Goal: Participate in discussion: Engage in conversation with other users on a specific topic

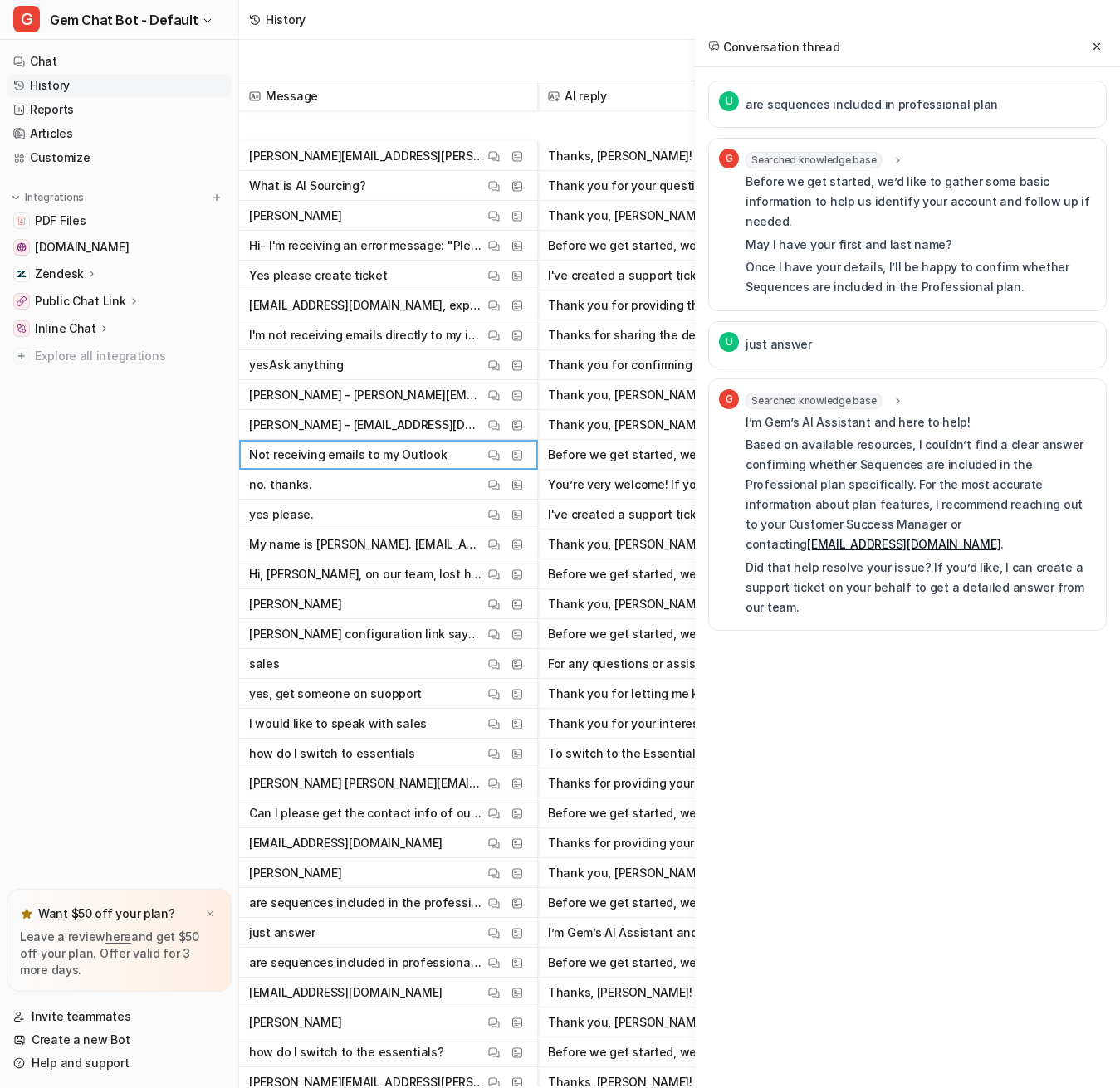
scroll to position [166, 0]
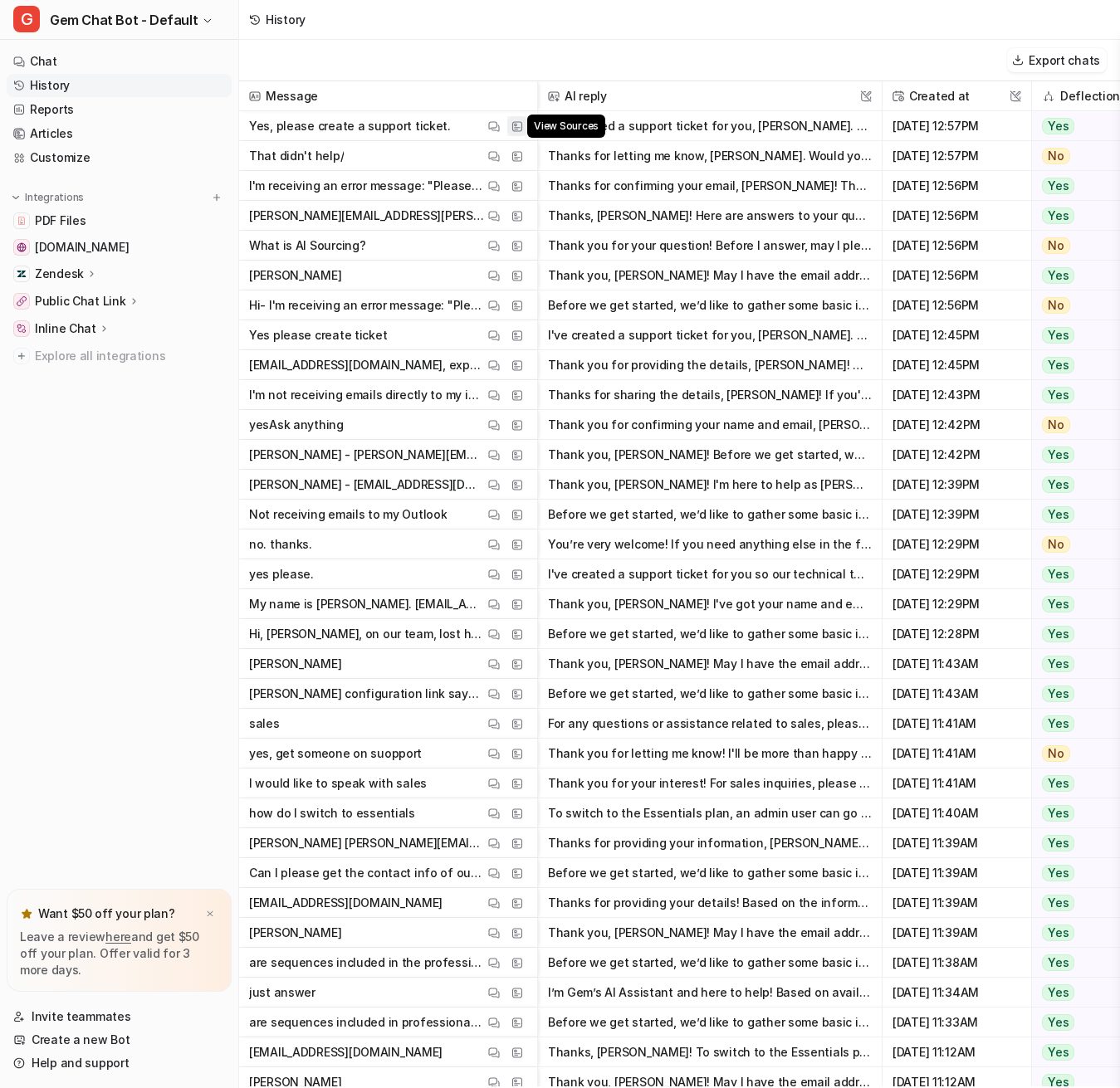
click at [519, 126] on img at bounding box center [517, 126] width 12 height 13
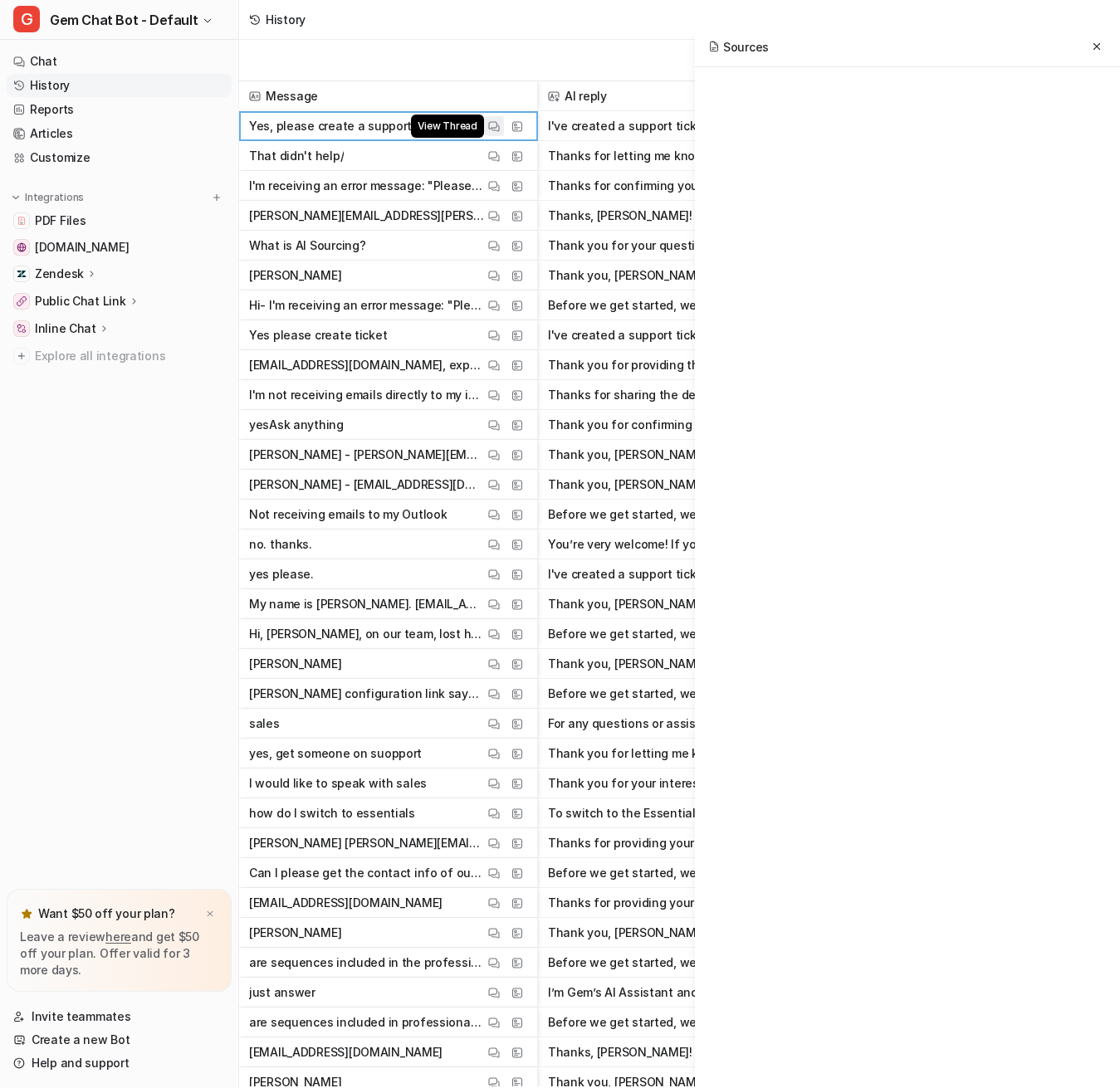
click at [496, 126] on img at bounding box center [494, 126] width 12 height 13
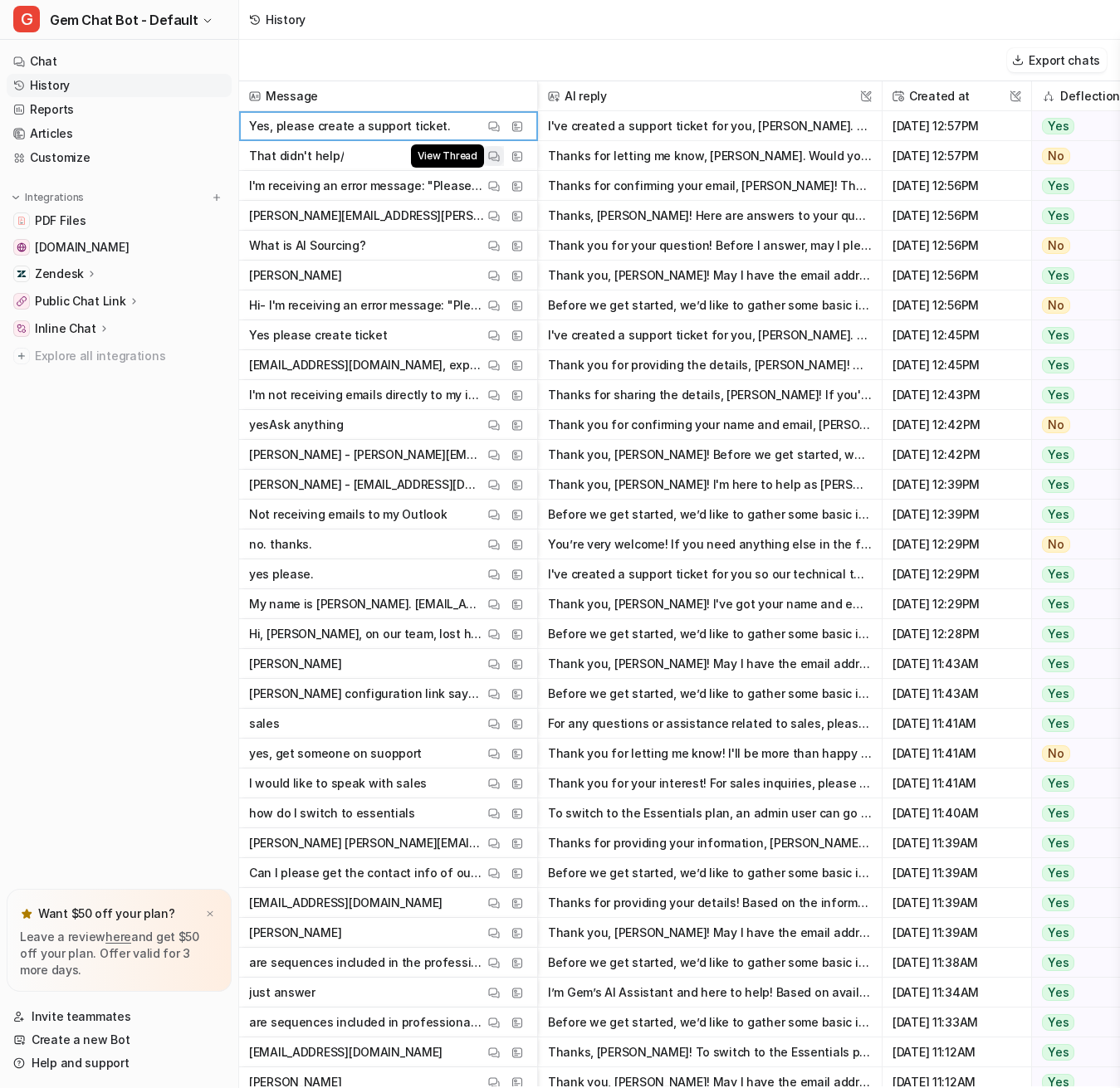
click at [490, 152] on img at bounding box center [494, 156] width 12 height 13
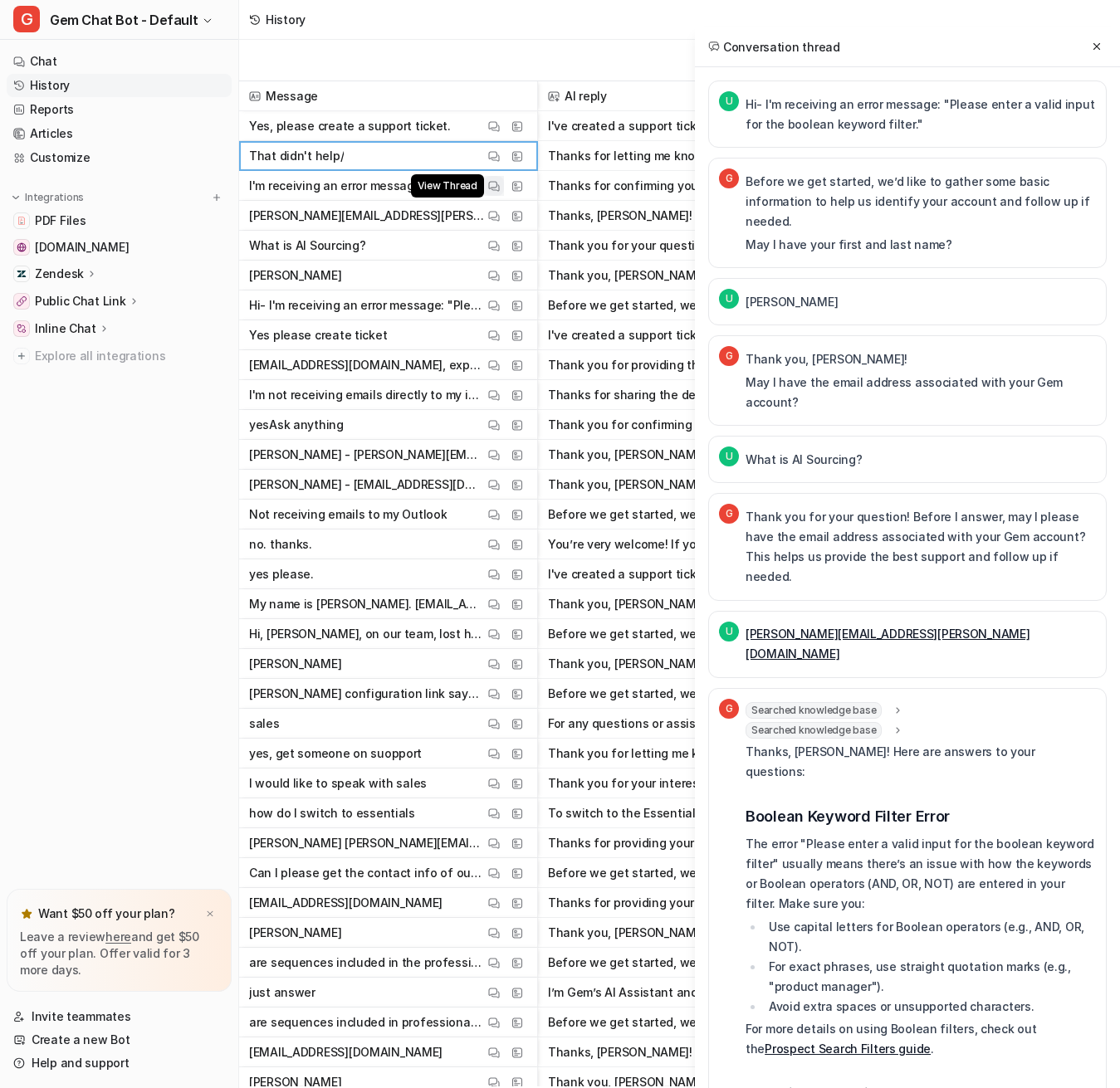
click at [486, 182] on button "View Thread" at bounding box center [493, 186] width 20 height 20
click at [493, 215] on img at bounding box center [494, 216] width 12 height 13
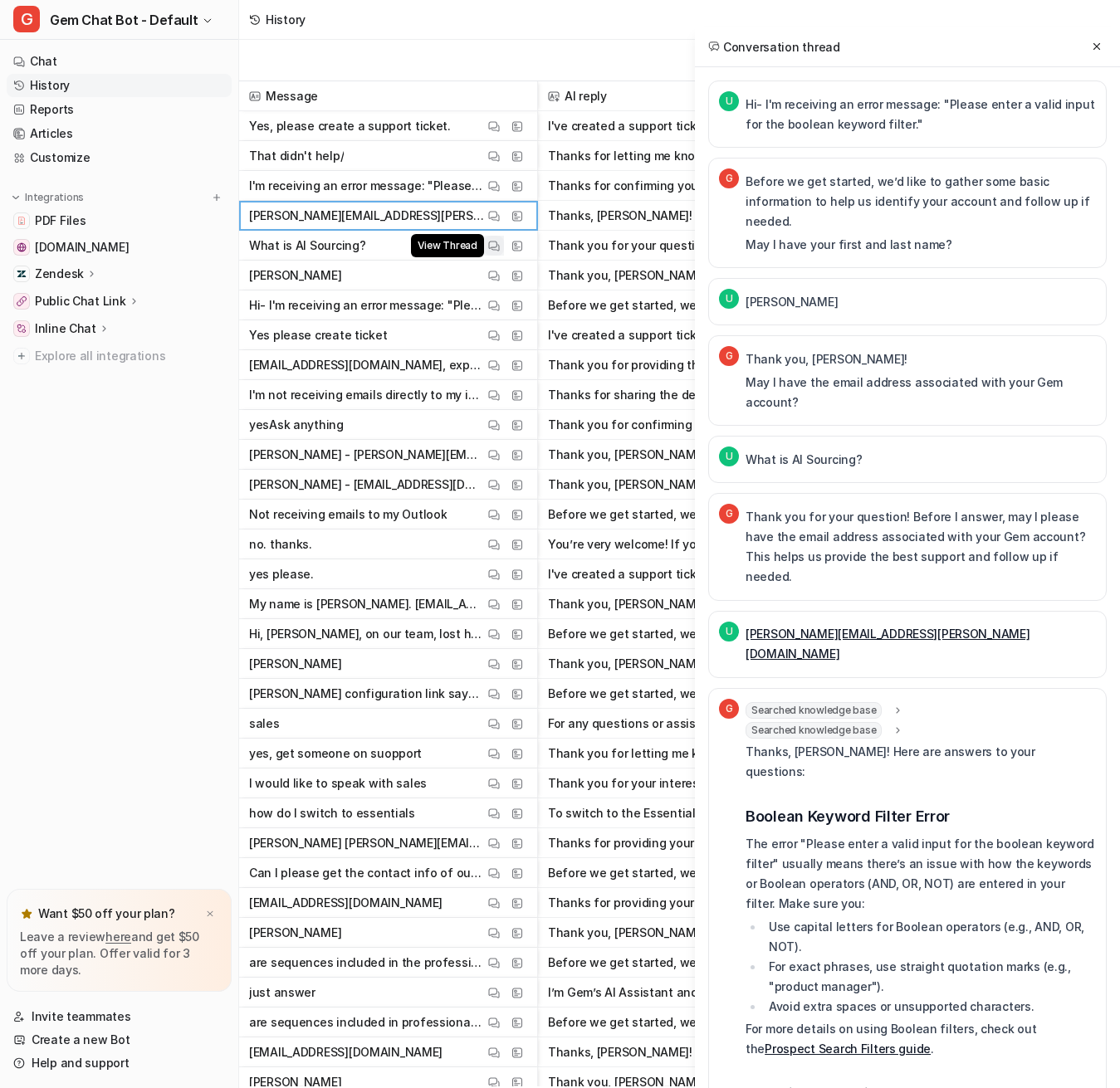
click at [491, 240] on img at bounding box center [494, 246] width 12 height 13
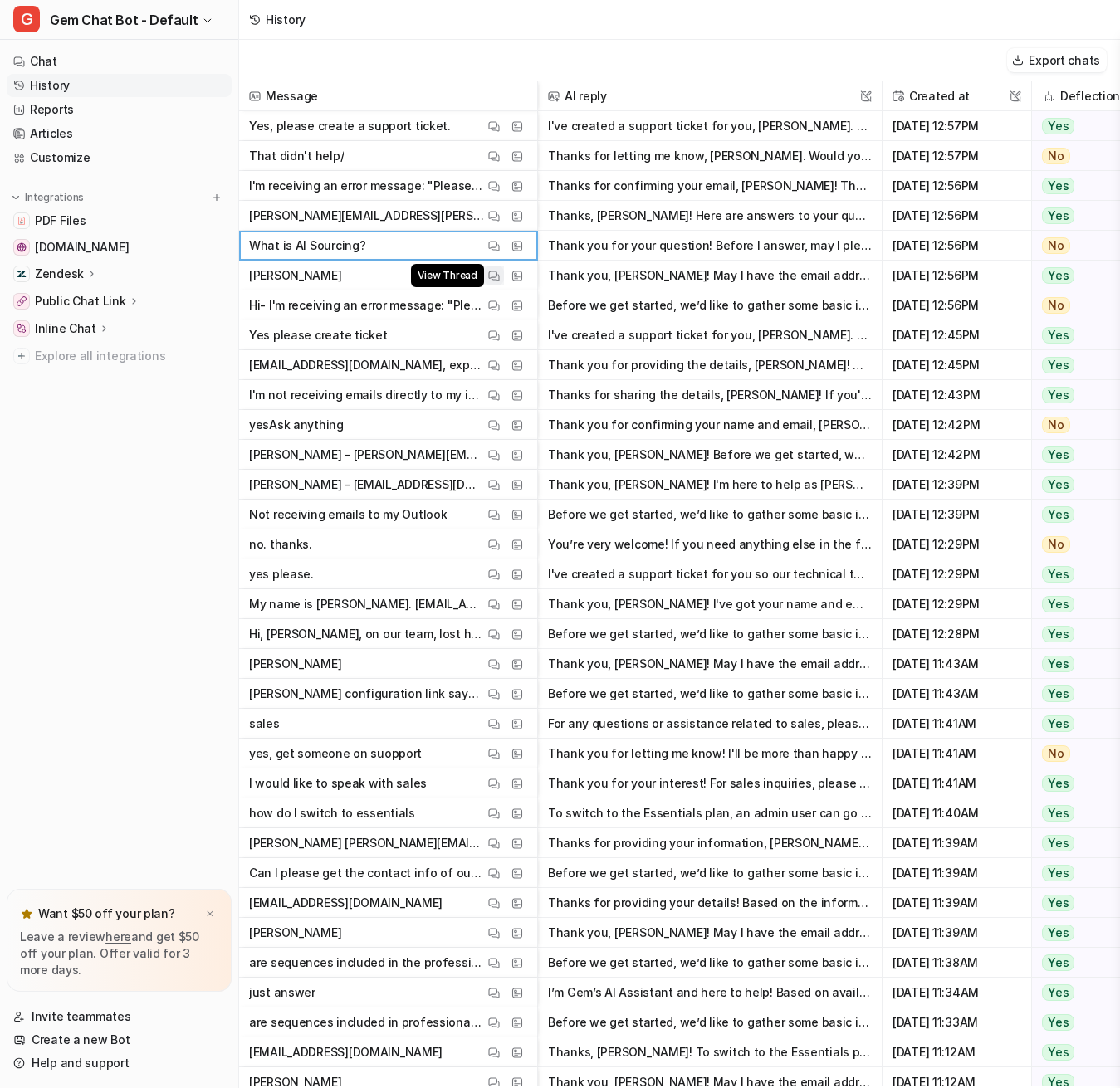
click at [491, 274] on img at bounding box center [494, 276] width 12 height 13
click at [490, 303] on img at bounding box center [494, 306] width 12 height 13
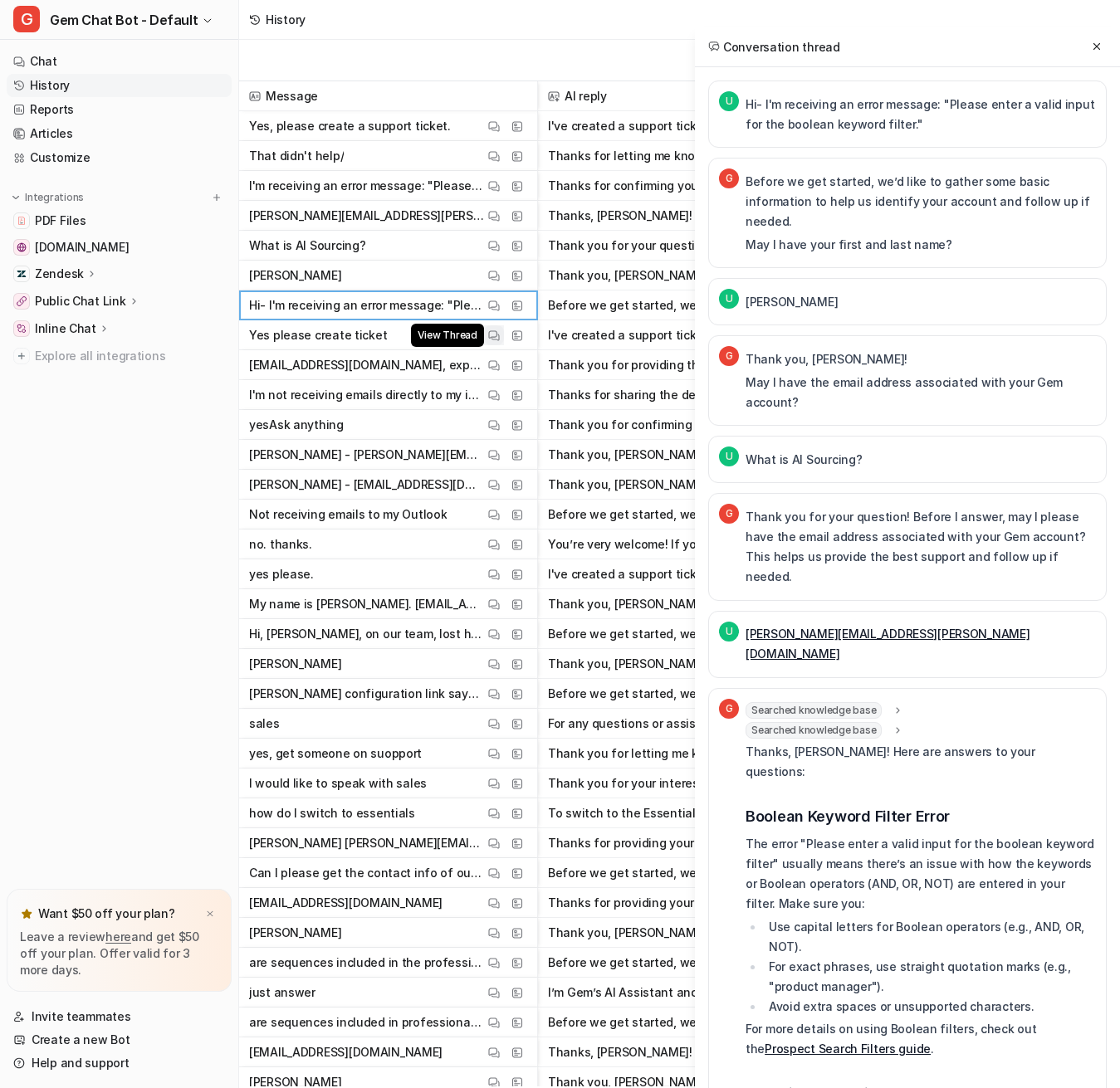
click at [490, 334] on img at bounding box center [494, 335] width 12 height 13
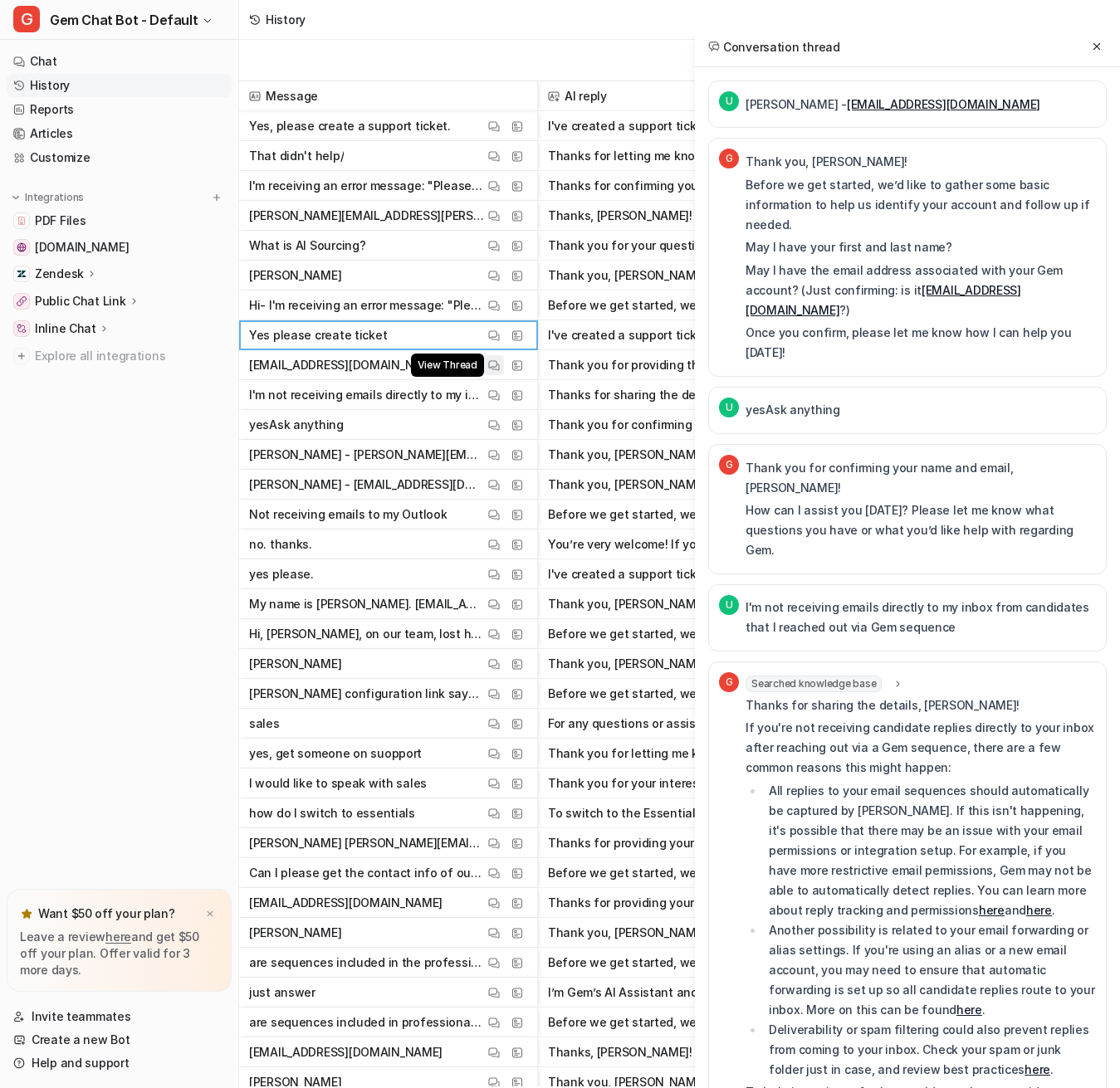
click at [490, 363] on img at bounding box center [494, 365] width 12 height 13
click at [488, 390] on img at bounding box center [494, 395] width 12 height 13
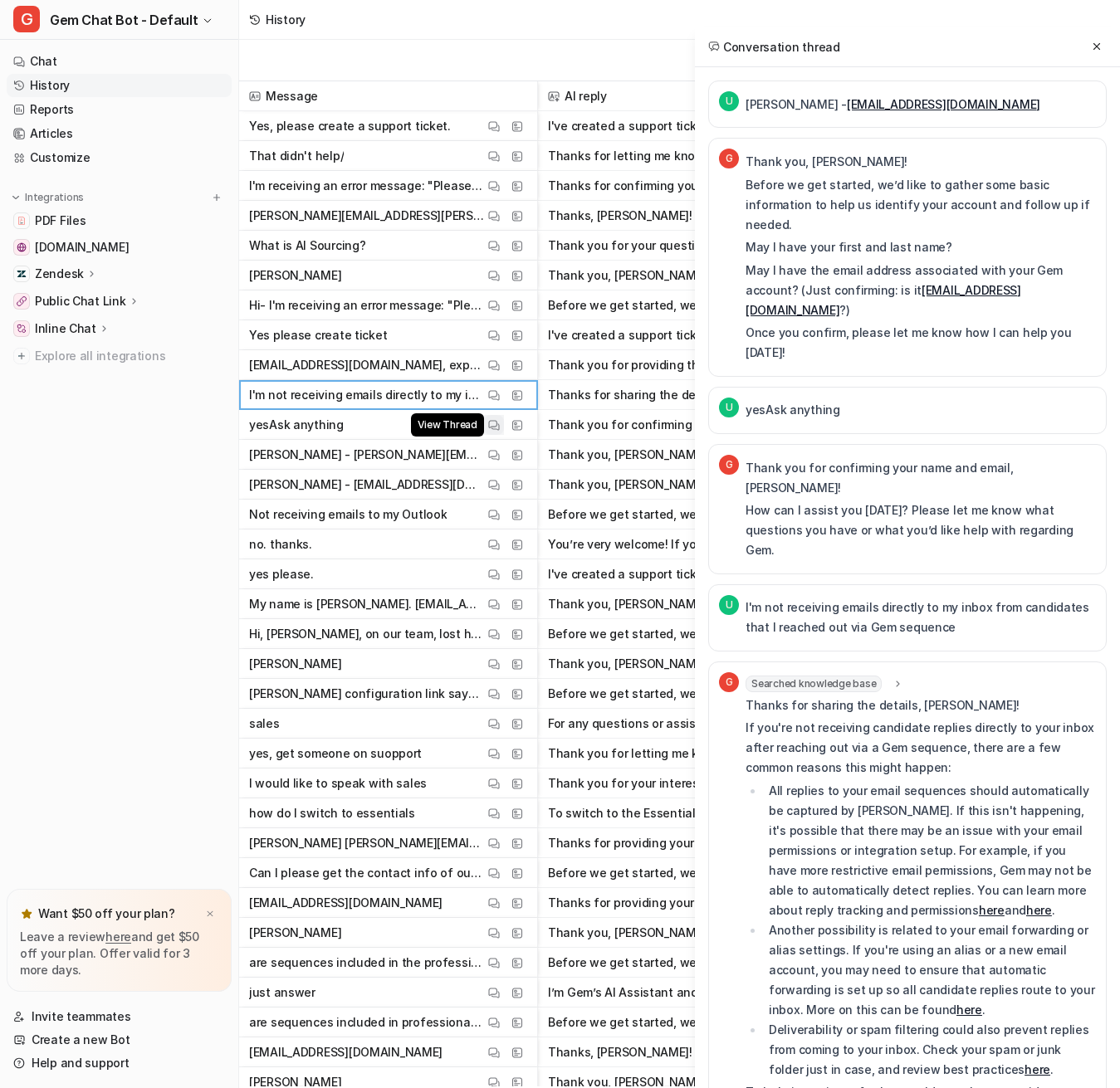
click at [488, 423] on img at bounding box center [494, 425] width 12 height 13
click at [497, 462] on button "View Thread" at bounding box center [493, 454] width 20 height 20
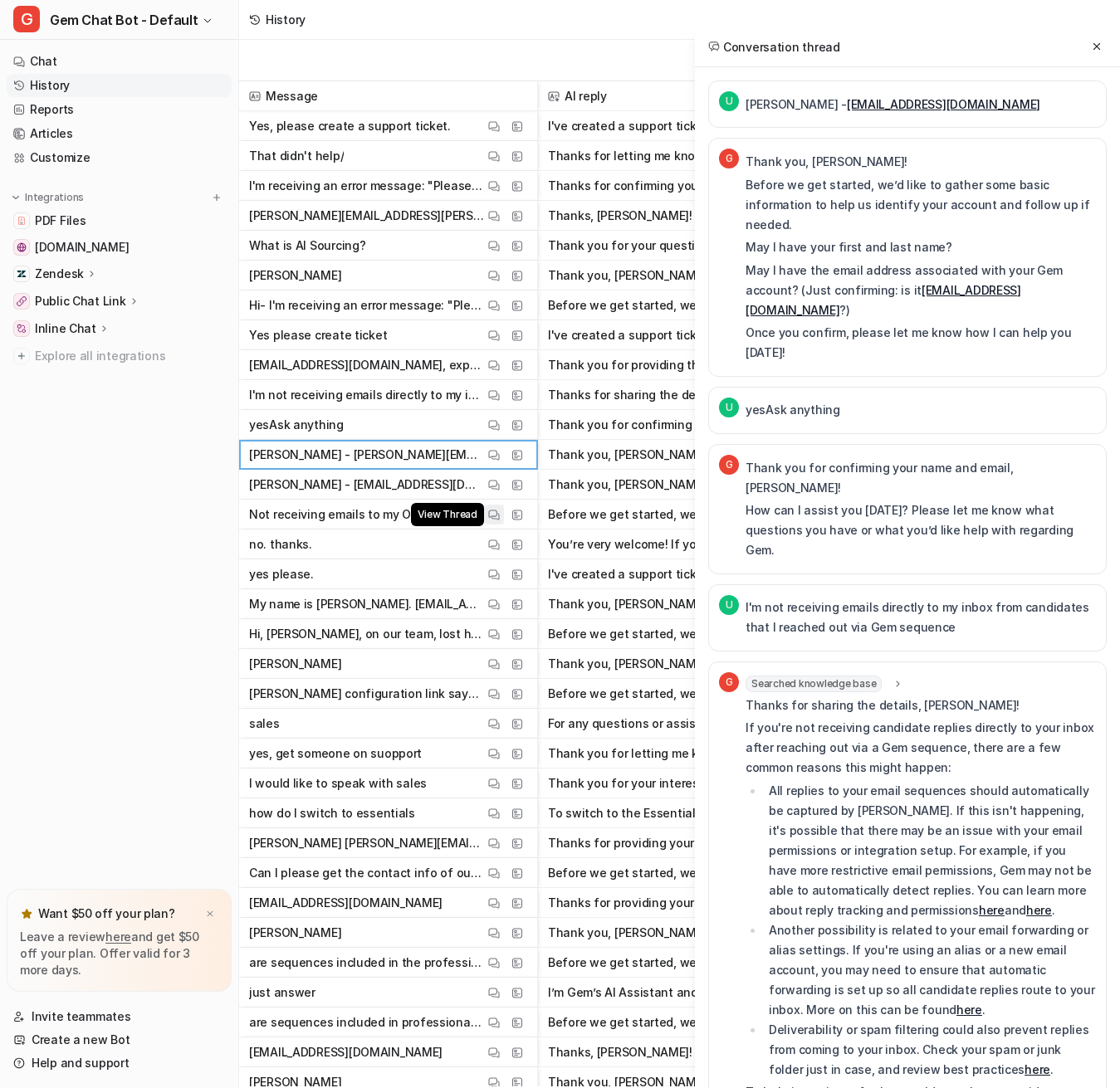
click at [493, 514] on img at bounding box center [494, 514] width 12 height 13
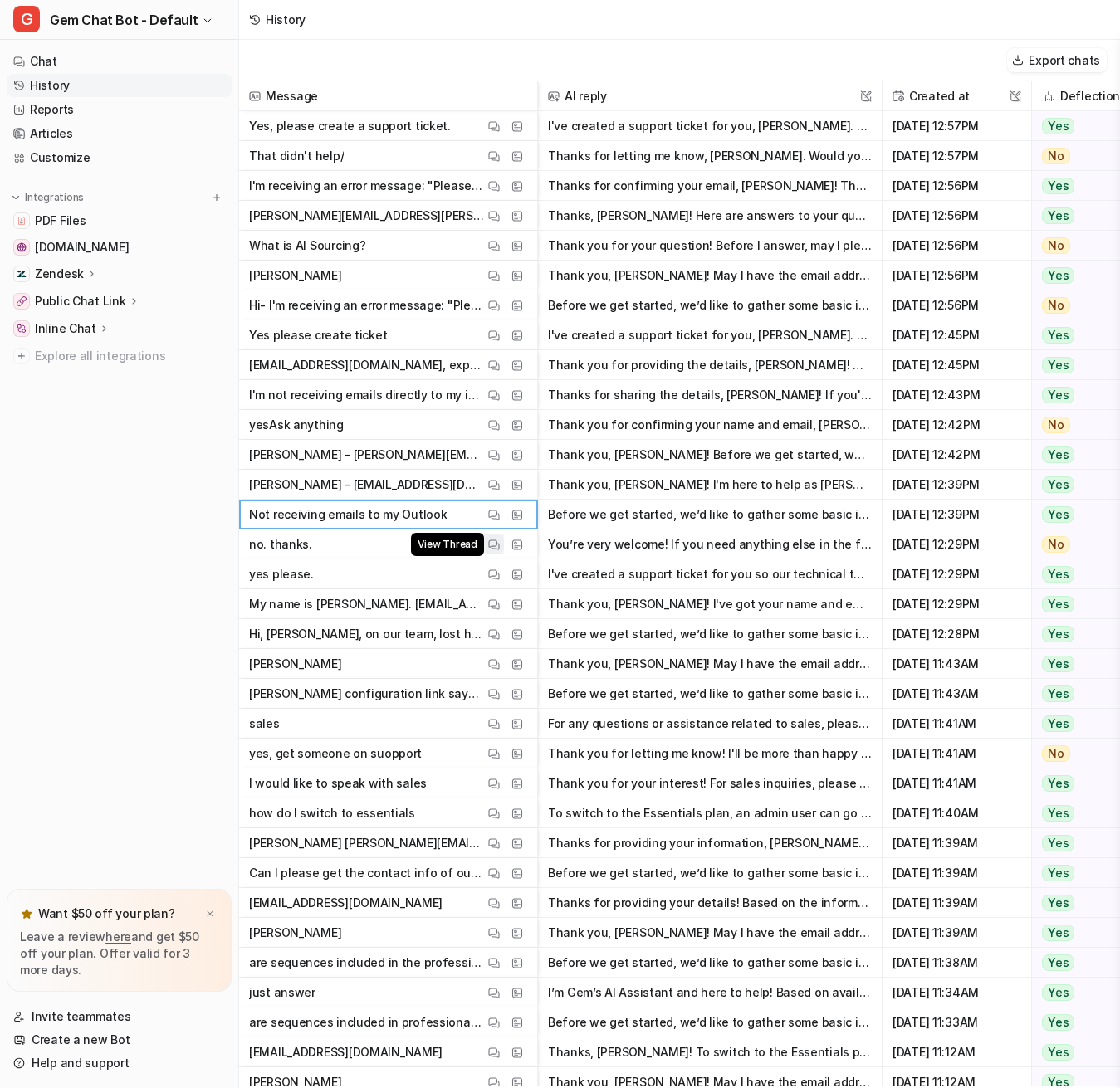
click at [493, 540] on img at bounding box center [494, 544] width 12 height 13
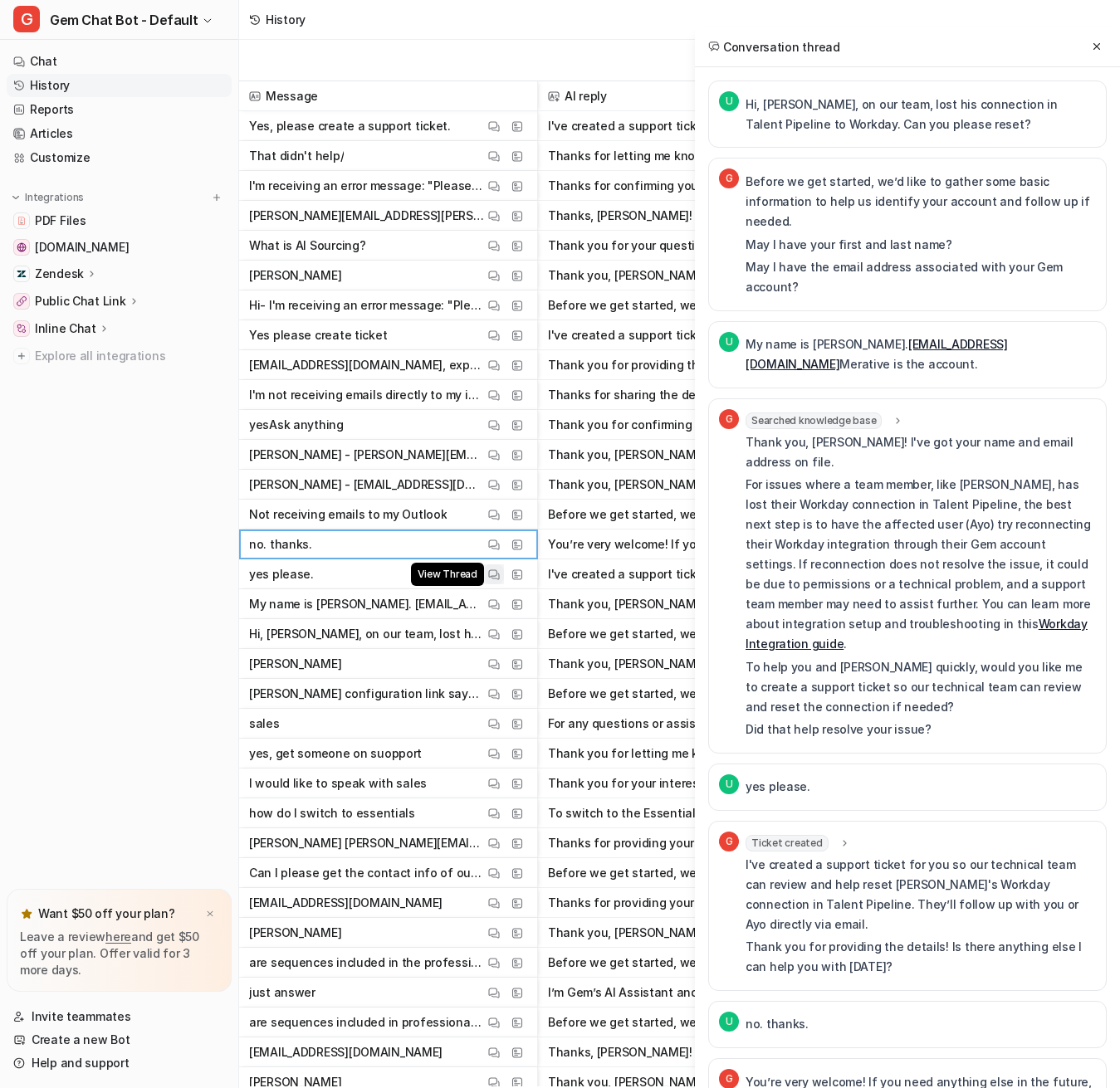
click at [491, 577] on img at bounding box center [494, 575] width 12 height 13
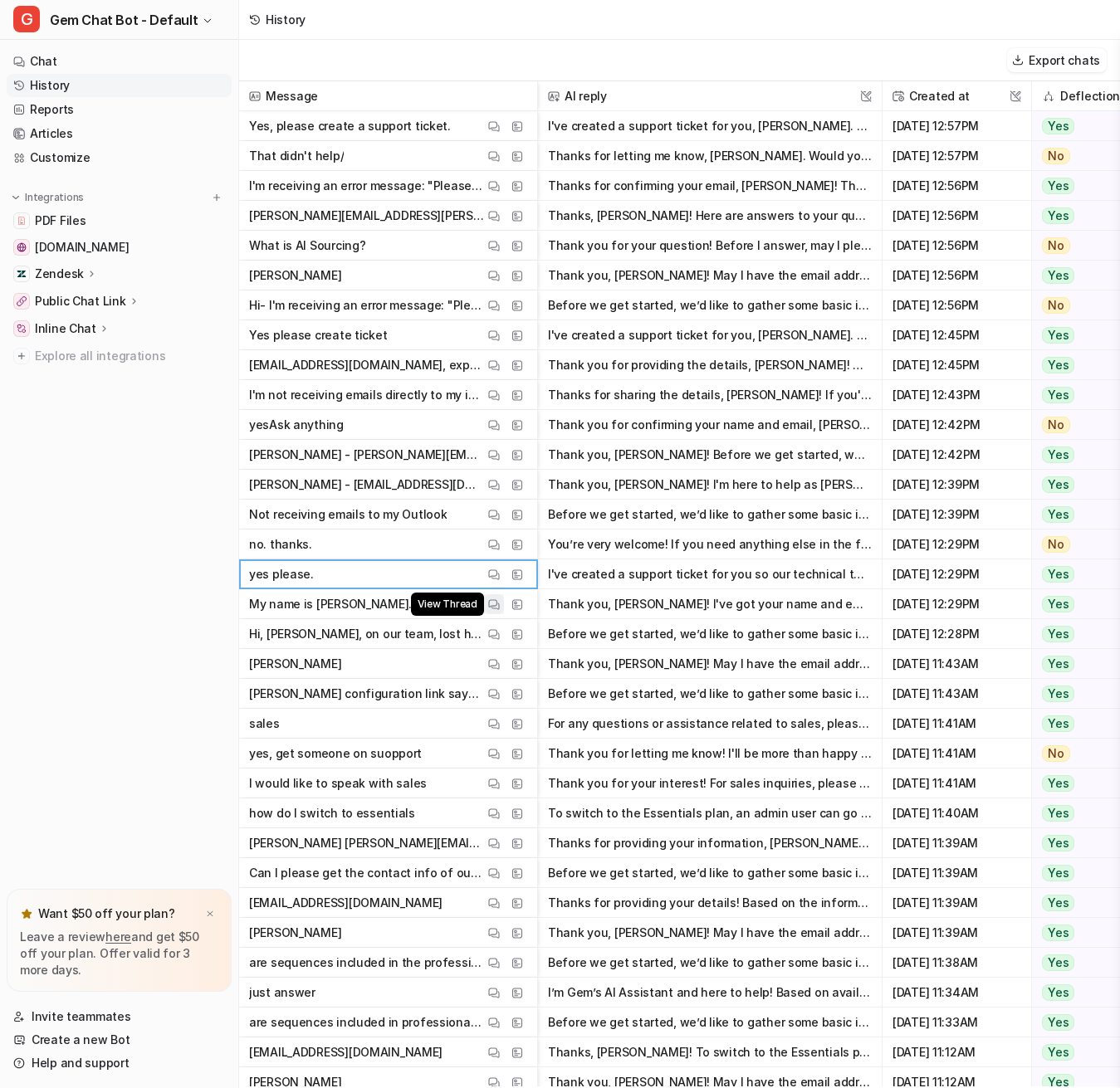
click at [492, 608] on img at bounding box center [494, 604] width 12 height 13
click at [492, 632] on img at bounding box center [494, 634] width 12 height 13
